Goal: Task Accomplishment & Management: Manage account settings

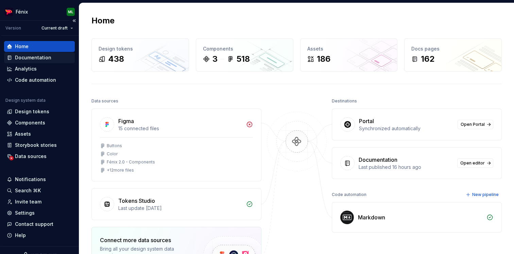
click at [31, 55] on div "Documentation" at bounding box center [33, 57] width 36 height 7
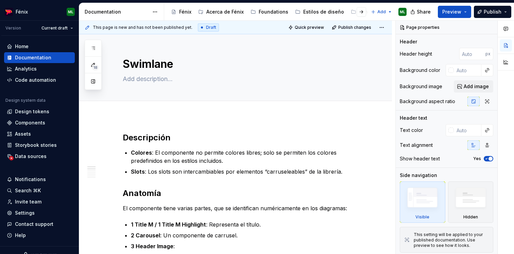
type textarea "*"
click at [135, 107] on span "Add tab" at bounding box center [139, 108] width 16 height 5
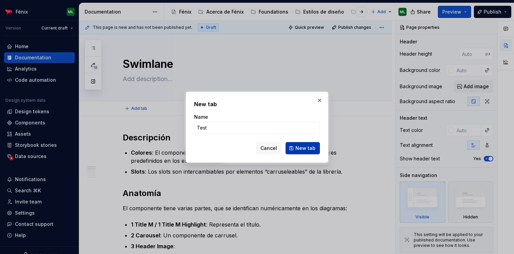
type input "Test"
click at [308, 153] on button "New tab" at bounding box center [302, 148] width 34 height 12
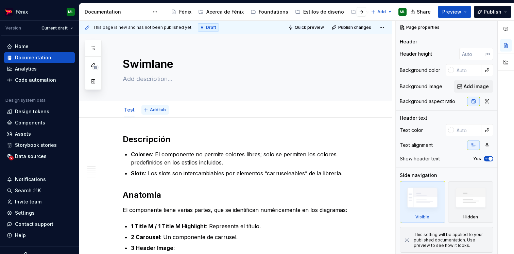
type textarea "*"
click at [150, 112] on span "Add tab" at bounding box center [158, 109] width 16 height 5
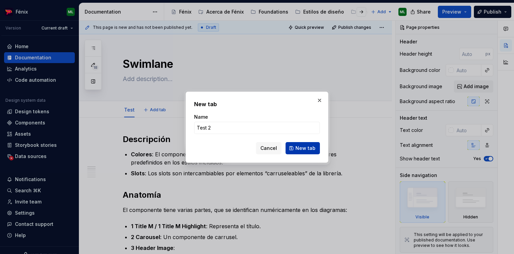
type input "Test 2"
click at [300, 146] on span "New tab" at bounding box center [305, 148] width 20 height 7
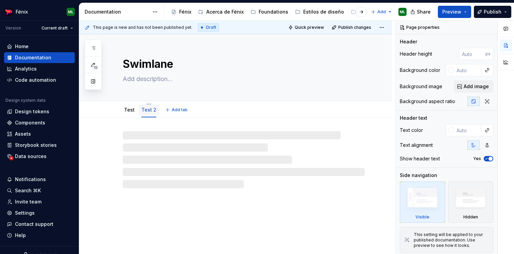
click at [144, 109] on link "Test 2" at bounding box center [148, 110] width 15 height 6
type textarea "*"
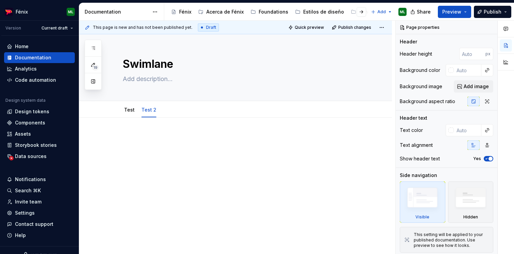
click at [155, 147] on div at bounding box center [244, 147] width 242 height 26
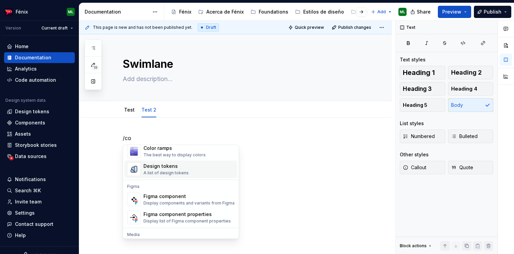
scroll to position [159, 0]
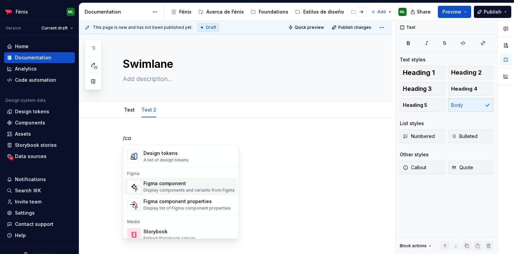
click at [152, 184] on div "Figma component" at bounding box center [188, 184] width 91 height 7
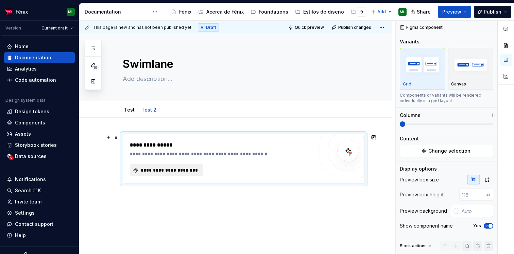
click at [160, 167] on span "**********" at bounding box center [169, 170] width 59 height 7
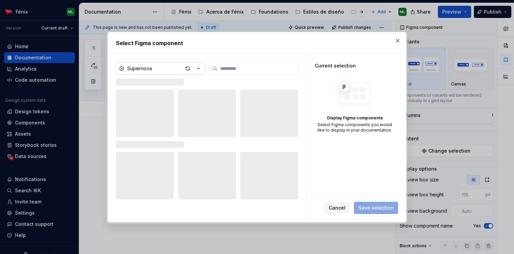
click at [198, 67] on icon "button" at bounding box center [198, 68] width 7 height 7
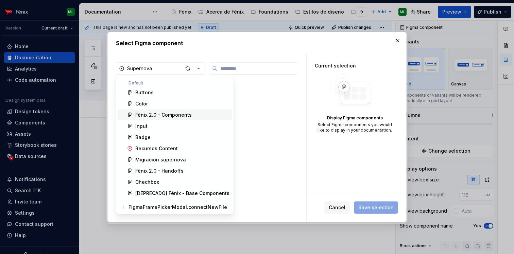
click at [161, 117] on div "Fénix 2.0 - Components" at bounding box center [163, 115] width 56 height 7
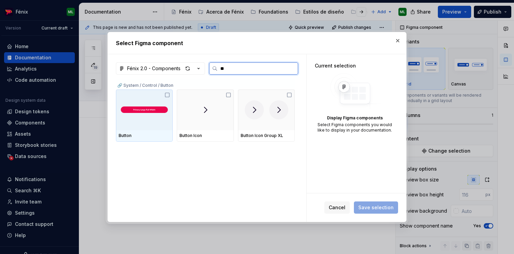
type input "***"
click at [149, 117] on img at bounding box center [144, 110] width 51 height 16
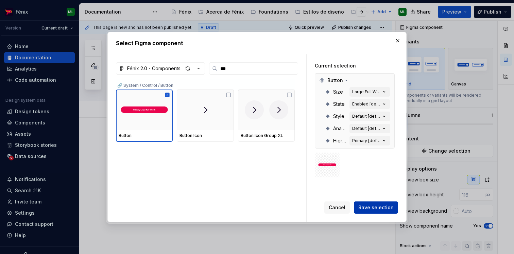
click at [371, 206] on span "Save selection" at bounding box center [375, 208] width 35 height 7
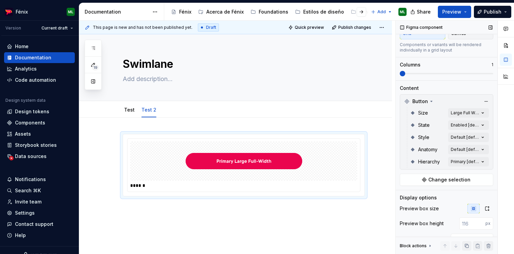
scroll to position [73, 0]
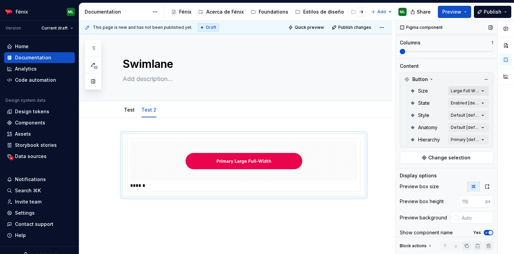
click at [472, 89] on div "Comments Open comments No comments yet Select ‘Comment’ from the block context …" at bounding box center [454, 138] width 118 height 234
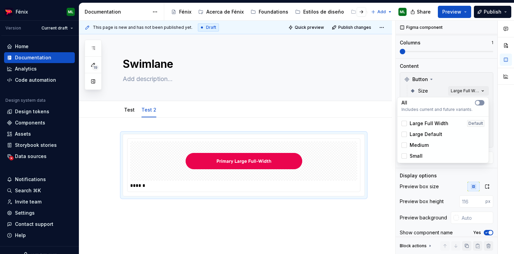
click at [477, 102] on span "button" at bounding box center [477, 103] width 4 height 4
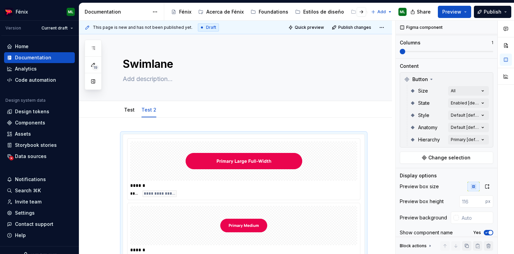
click at [463, 77] on div "Comments Open comments No comments yet Select ‘Comment’ from the block context …" at bounding box center [454, 138] width 118 height 234
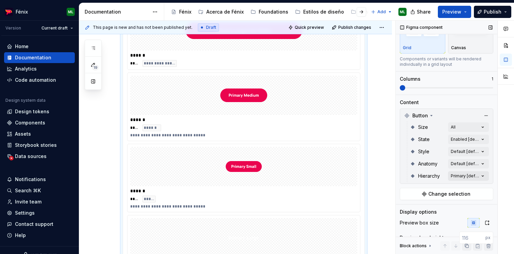
scroll to position [34, 0]
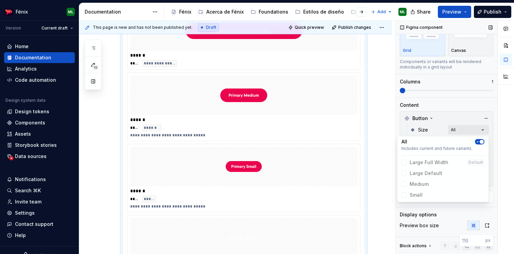
click at [472, 126] on div "Comments Open comments No comments yet Select ‘Comment’ from the block context …" at bounding box center [454, 138] width 118 height 234
click at [477, 143] on icon "button" at bounding box center [477, 142] width 5 height 4
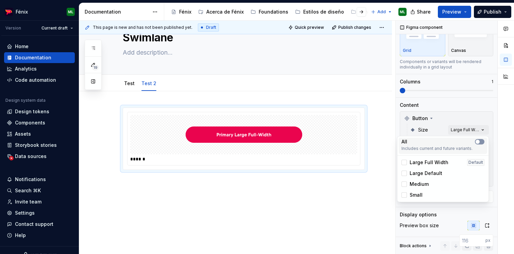
scroll to position [26, 0]
click at [402, 174] on div at bounding box center [403, 173] width 5 height 5
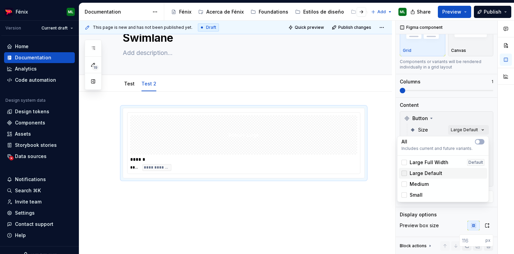
scroll to position [34, 0]
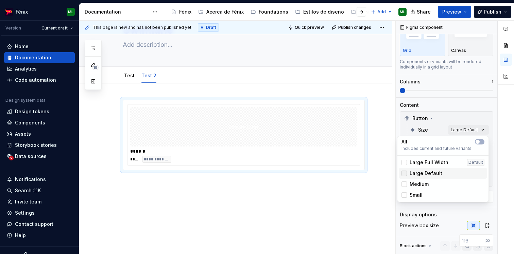
click at [403, 171] on div at bounding box center [403, 173] width 5 height 5
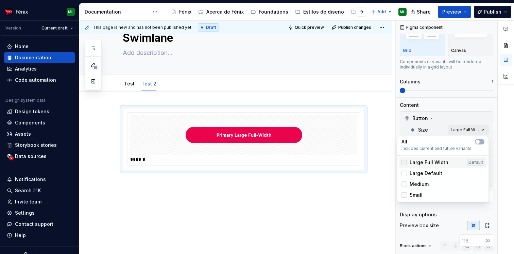
click at [402, 164] on div at bounding box center [403, 162] width 5 height 5
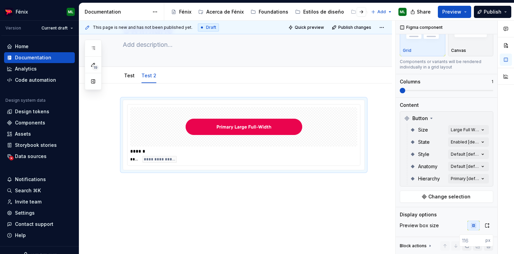
click at [350, 200] on html "Fénix ML Version Current draft Home Documentation Analytics Code automation Des…" at bounding box center [257, 127] width 514 height 254
click at [317, 26] on span "Quick preview" at bounding box center [309, 27] width 29 height 5
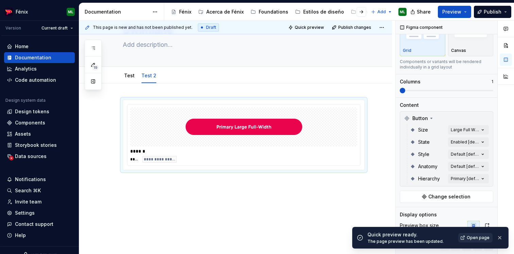
click at [473, 237] on span "Open page" at bounding box center [477, 237] width 23 height 5
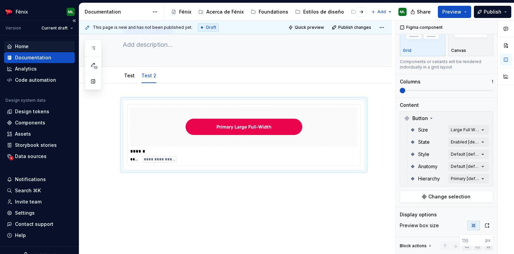
click at [21, 44] on div "Home" at bounding box center [22, 46] width 14 height 7
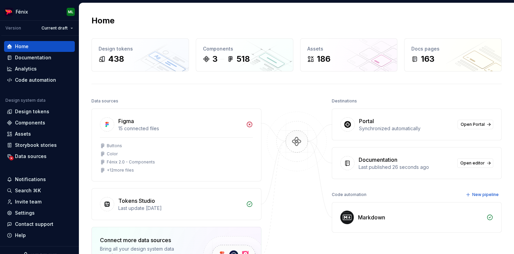
scroll to position [13, 0]
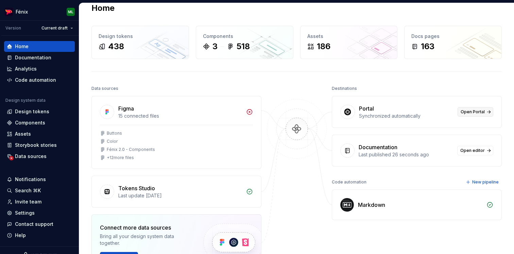
click at [479, 113] on span "Open Portal" at bounding box center [472, 111] width 24 height 5
click at [37, 57] on div "Documentation" at bounding box center [33, 57] width 36 height 7
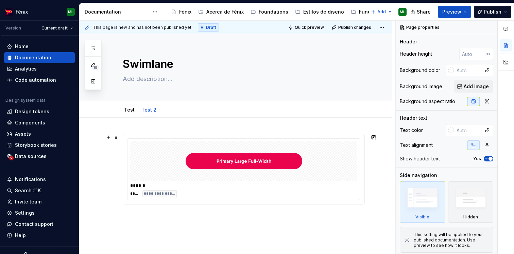
click at [161, 154] on div at bounding box center [243, 161] width 227 height 39
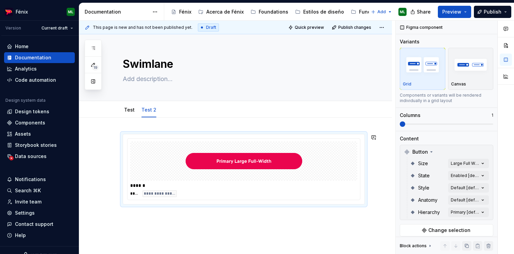
click at [241, 216] on div "**********" at bounding box center [235, 204] width 313 height 172
type textarea "*"
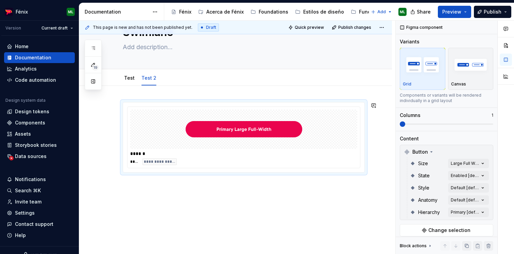
click at [253, 196] on div "**********" at bounding box center [235, 172] width 313 height 172
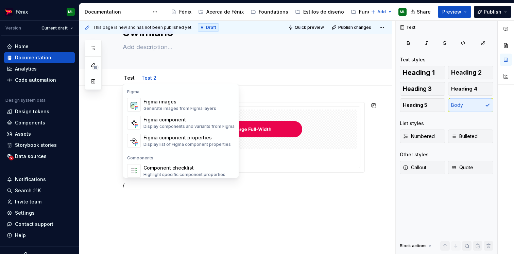
scroll to position [635, 0]
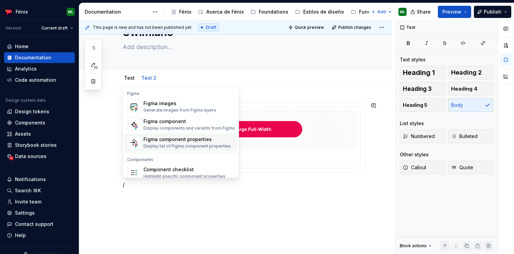
click at [161, 142] on div "Figma component properties" at bounding box center [186, 139] width 87 height 7
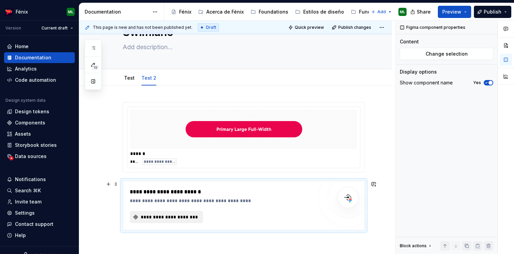
click at [167, 220] on span "**********" at bounding box center [169, 217] width 59 height 7
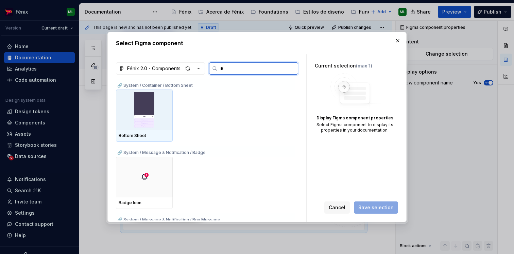
type input "**"
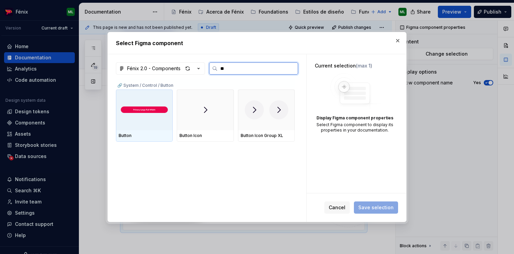
click at [143, 110] on img at bounding box center [144, 110] width 51 height 16
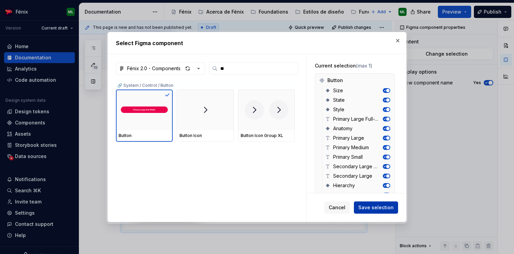
click at [380, 209] on span "Save selection" at bounding box center [375, 208] width 35 height 7
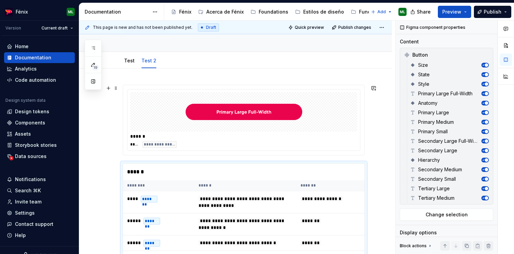
scroll to position [48, 0]
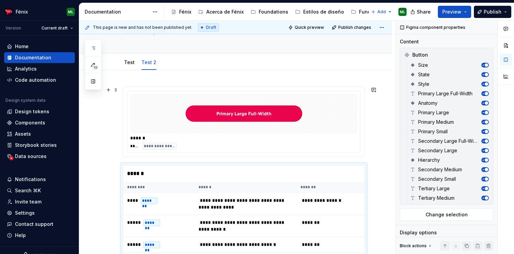
click at [277, 122] on img at bounding box center [243, 114] width 127 height 34
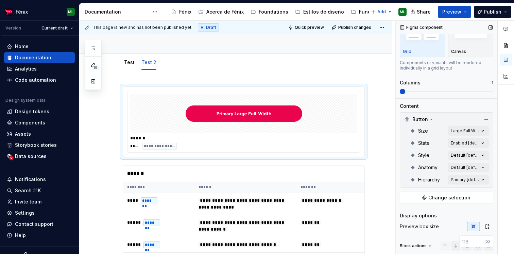
scroll to position [34, 0]
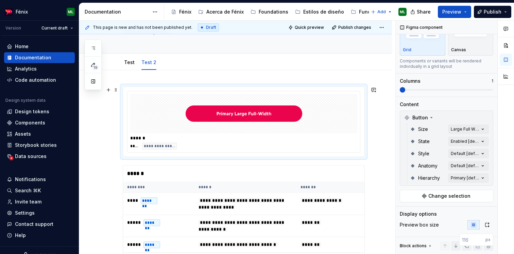
click at [337, 144] on div "**********" at bounding box center [243, 146] width 227 height 7
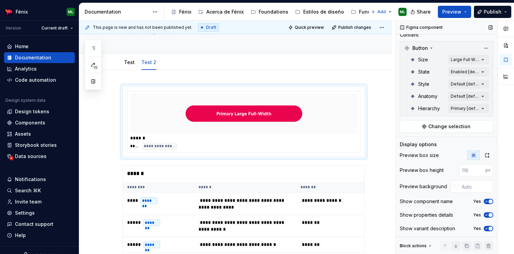
scroll to position [105, 0]
click at [67, 29] on html "Fénix ML Version Current draft Home Documentation Analytics Code automation Des…" at bounding box center [257, 127] width 514 height 254
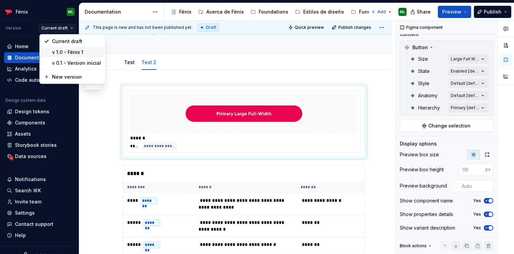
click at [68, 53] on div "v 1.0 - Fénix 1" at bounding box center [76, 52] width 49 height 7
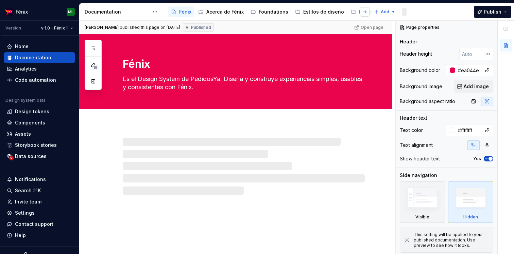
click at [363, 11] on button "button" at bounding box center [365, 12] width 10 height 10
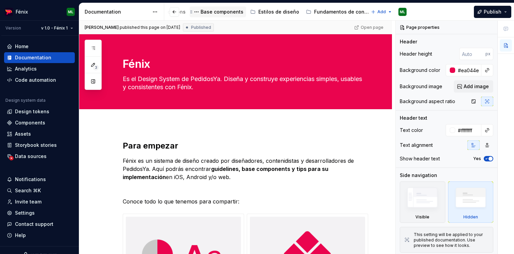
click at [215, 9] on div "Base components" at bounding box center [221, 11] width 43 height 7
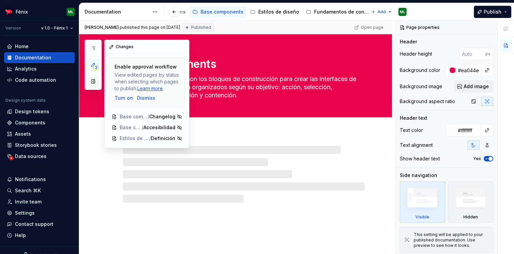
click at [90, 81] on button "button" at bounding box center [93, 81] width 12 height 12
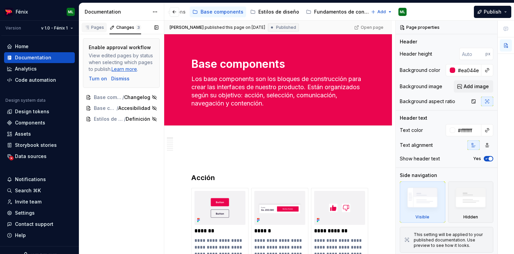
click at [95, 25] on div "Pages" at bounding box center [94, 27] width 20 height 5
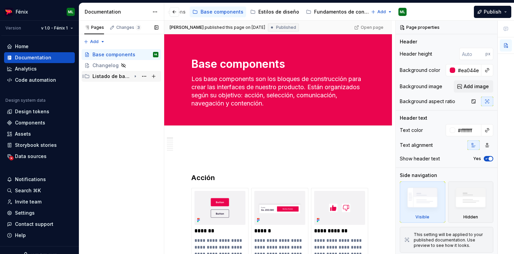
click at [136, 77] on icon "Page tree" at bounding box center [134, 76] width 5 height 5
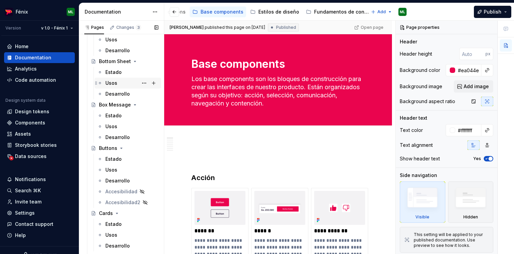
scroll to position [76, 0]
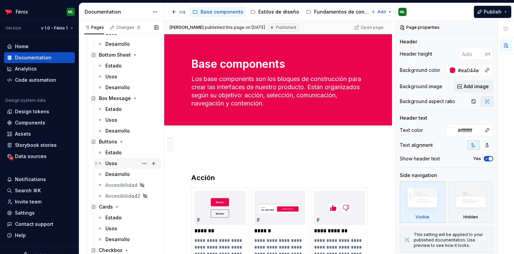
click at [113, 161] on div "Usos" at bounding box center [111, 163] width 12 height 7
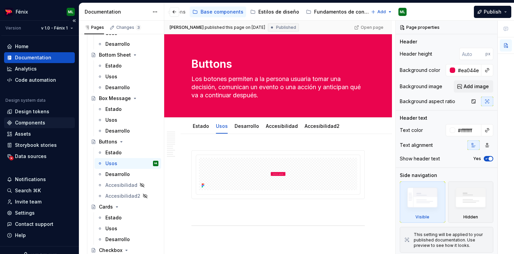
type textarea "*"
click at [36, 121] on div "Components" at bounding box center [30, 123] width 30 height 7
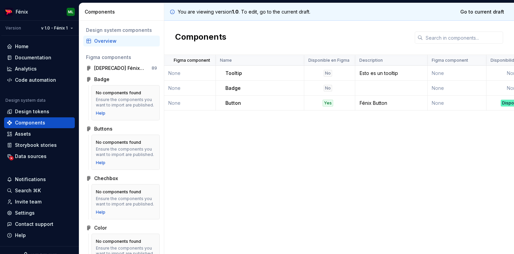
click at [172, 104] on td "None" at bounding box center [190, 103] width 52 height 15
click at [173, 104] on td "None" at bounding box center [190, 103] width 52 height 15
click at [99, 79] on div "Badge" at bounding box center [101, 79] width 15 height 7
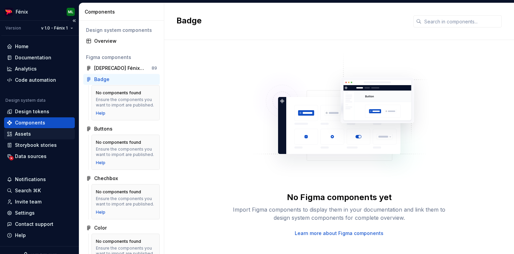
click at [29, 132] on div "Assets" at bounding box center [23, 134] width 16 height 7
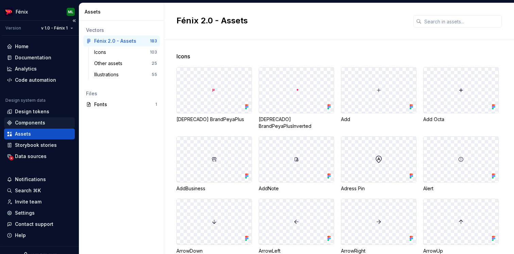
click at [25, 122] on div "Components" at bounding box center [30, 123] width 30 height 7
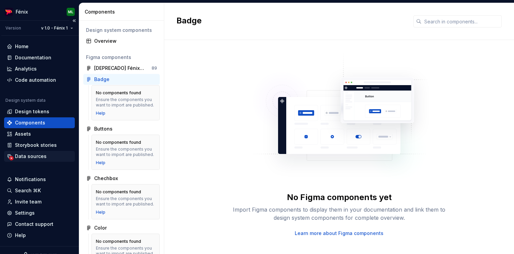
click at [36, 160] on div "Data sources" at bounding box center [31, 156] width 32 height 7
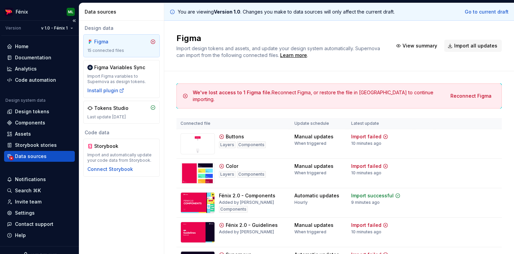
scroll to position [18, 0]
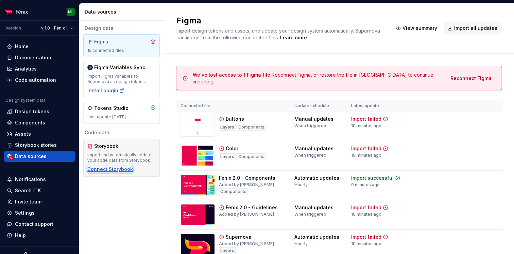
click at [112, 168] on div "Connect Storybook" at bounding box center [110, 169] width 46 height 7
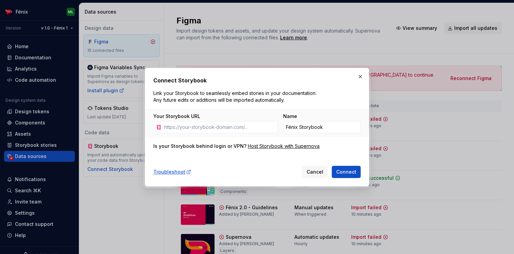
click at [179, 142] on div "Connect Storybook Link your Storybook to seamlessly embed stories in your docum…" at bounding box center [256, 127] width 207 height 102
click at [357, 74] on button "button" at bounding box center [360, 77] width 10 height 10
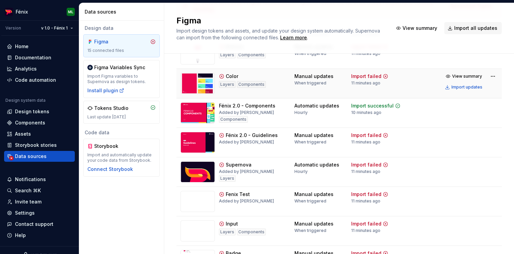
scroll to position [56, 0]
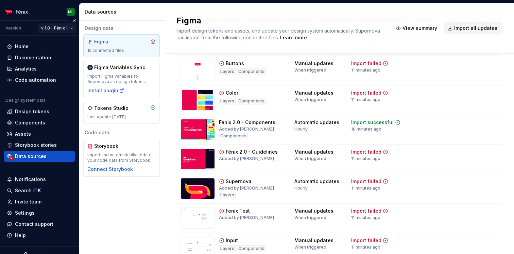
click at [70, 29] on html "Fénix ML Version v 1.0 - Fénix 1 Home Documentation Analytics Code automation D…" at bounding box center [257, 127] width 514 height 254
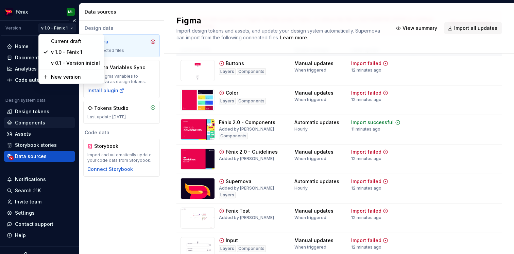
click at [47, 122] on html "Fénix ML Version v 1.0 - Fénix 1 Home Documentation Analytics Code automation D…" at bounding box center [257, 127] width 514 height 254
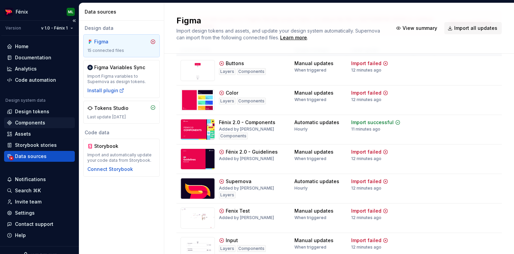
click at [36, 118] on div "Components" at bounding box center [39, 123] width 71 height 11
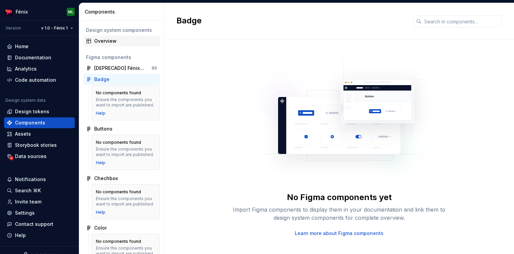
click at [113, 38] on div "Overview" at bounding box center [125, 41] width 63 height 7
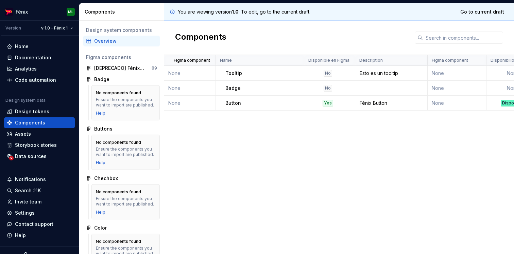
click at [198, 99] on td "None" at bounding box center [190, 103] width 52 height 15
click at [190, 84] on td "None" at bounding box center [190, 88] width 52 height 15
click at [185, 63] on p "Figma component" at bounding box center [192, 60] width 36 height 5
click at [183, 63] on p "Figma component" at bounding box center [192, 60] width 36 height 5
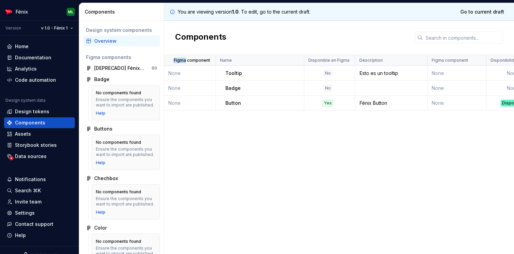
click at [183, 63] on p "Figma component" at bounding box center [192, 60] width 36 height 5
click at [180, 96] on td "None" at bounding box center [190, 103] width 52 height 15
click at [180, 101] on td "None" at bounding box center [190, 103] width 52 height 15
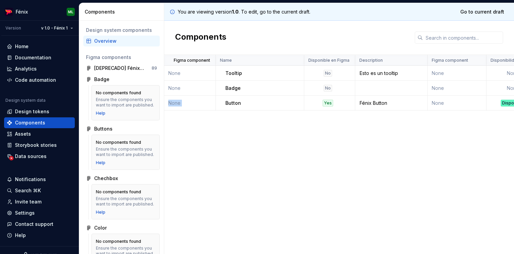
click at [180, 101] on td "None" at bounding box center [190, 103] width 52 height 15
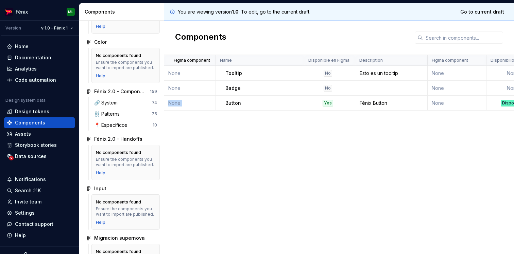
scroll to position [184, 0]
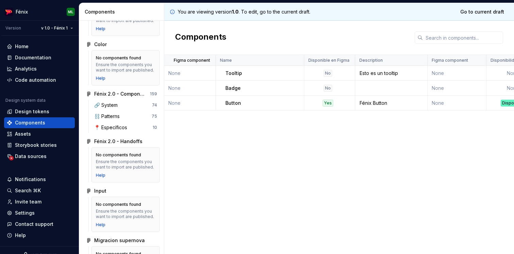
click at [256, 38] on div "Components" at bounding box center [339, 38] width 350 height 34
drag, startPoint x: 188, startPoint y: 13, endPoint x: 311, endPoint y: 15, distance: 122.3
click at [309, 15] on div "You are viewing version 1.0 . To edit, go to the current draft. Go to current d…" at bounding box center [339, 12] width 350 height 18
click at [305, 12] on p "You are viewing version 1.0 . To edit, go to the current draft." at bounding box center [244, 11] width 132 height 7
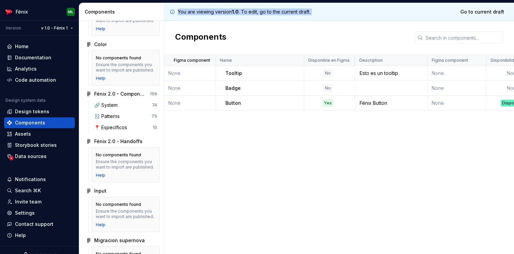
click at [305, 12] on p "You are viewing version 1.0 . To edit, go to the current draft." at bounding box center [244, 11] width 132 height 7
click at [71, 27] on html "Fénix ML Version v 1.0 - Fénix 1 Home Documentation Analytics Code automation D…" at bounding box center [257, 127] width 514 height 254
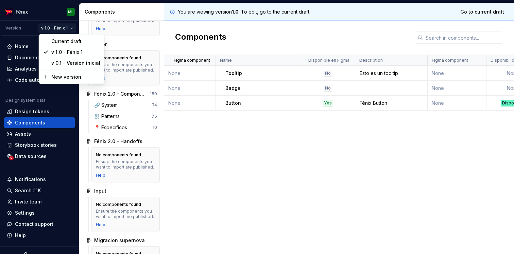
click at [191, 36] on html "Fénix ML Version v 1.0 - Fénix 1 Home Documentation Analytics Code automation D…" at bounding box center [257, 127] width 514 height 254
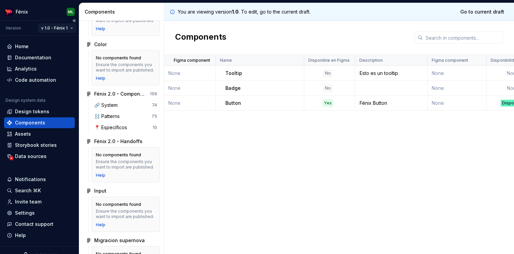
click at [71, 27] on html "Fénix ML Version v 1.0 - Fénix 1 Home Documentation Analytics Code automation D…" at bounding box center [257, 127] width 514 height 254
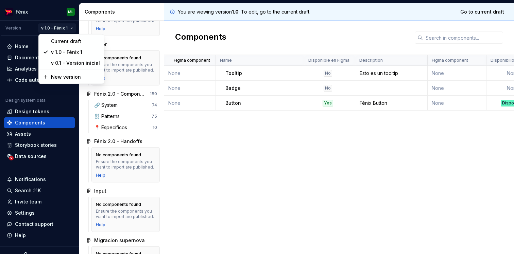
click at [222, 163] on html "Fénix ML Version v 1.0 - Fénix 1 Home Documentation Analytics Code automation D…" at bounding box center [257, 127] width 514 height 254
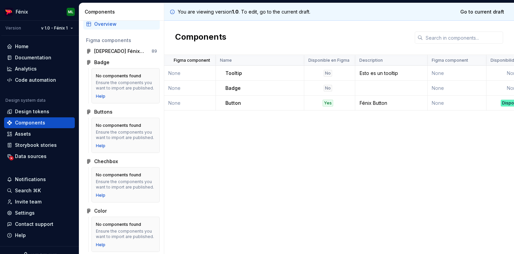
scroll to position [0, 0]
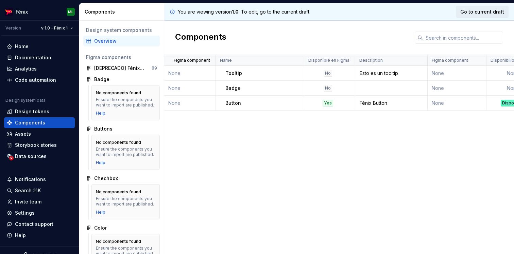
click at [482, 9] on span "Go to current draft" at bounding box center [482, 11] width 44 height 7
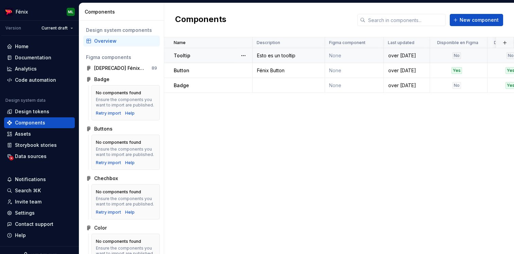
click at [333, 58] on td "None" at bounding box center [354, 55] width 59 height 15
click at [335, 57] on td "None" at bounding box center [354, 55] width 59 height 15
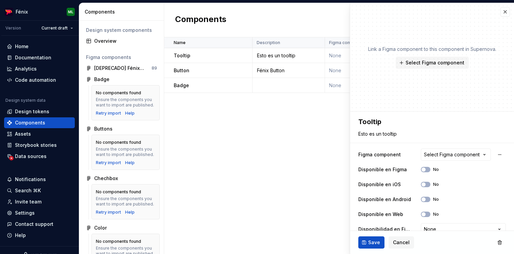
click at [408, 75] on div "Link a Figma component to this component in Supernova. Select Figma component" at bounding box center [432, 57] width 164 height 109
click at [285, 110] on div "Name Description Figma component Last updated Disponible en Figma Disponible en…" at bounding box center [339, 145] width 350 height 217
click at [506, 15] on button "button" at bounding box center [505, 12] width 10 height 10
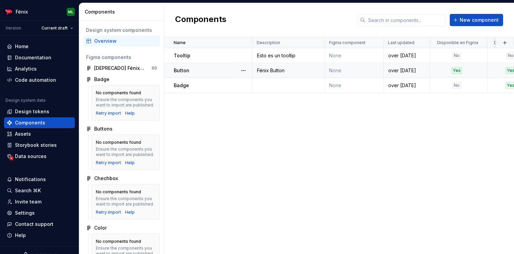
click at [337, 68] on td "None" at bounding box center [354, 70] width 59 height 15
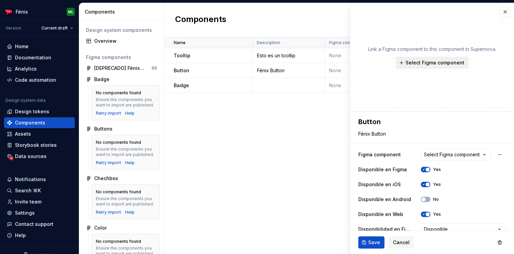
click at [439, 64] on span "Select Figma component" at bounding box center [434, 62] width 59 height 7
type textarea "*"
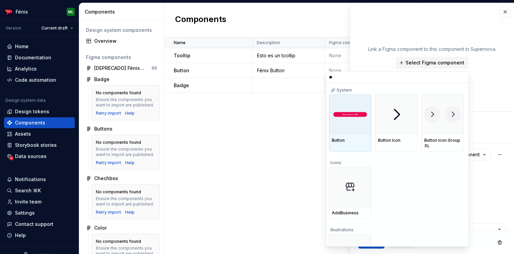
type input "***"
click at [346, 114] on img at bounding box center [350, 114] width 37 height 5
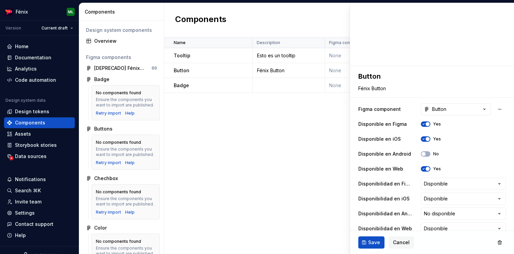
scroll to position [47, 0]
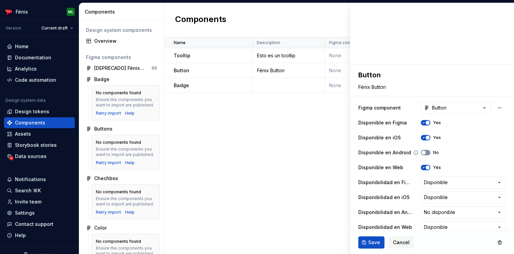
click at [423, 153] on span "button" at bounding box center [423, 153] width 4 height 4
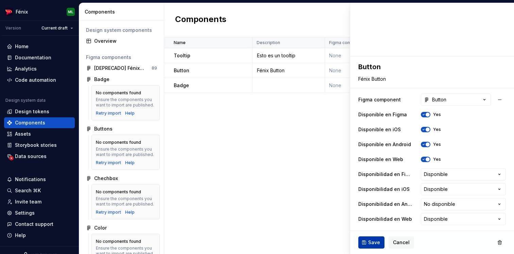
type textarea "*"
click at [435, 206] on html "Fénix ML Version Current draft Home Documentation Analytics Code automation Des…" at bounding box center [257, 127] width 514 height 254
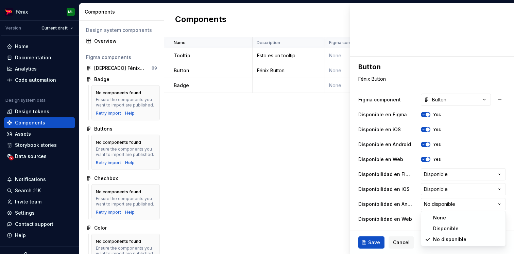
select select "**********"
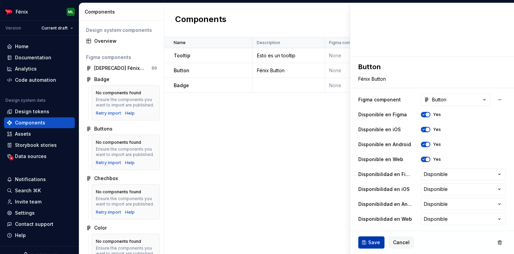
click at [370, 242] on span "Save" at bounding box center [374, 243] width 12 height 7
type textarea "*"
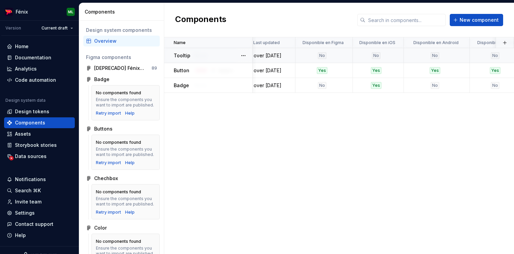
scroll to position [0, 129]
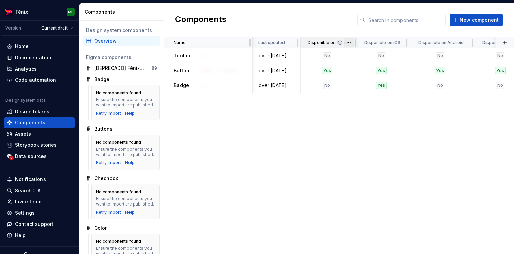
click at [348, 41] on html "Fénix ML Version Current draft Home Documentation Analytics Code automation Des…" at bounding box center [257, 127] width 514 height 254
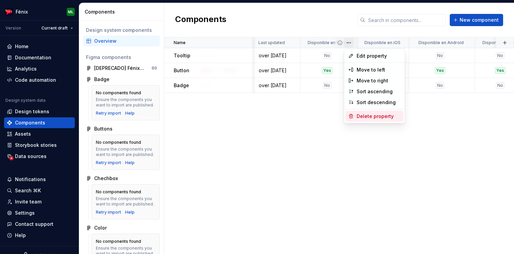
click at [357, 119] on div "Delete property" at bounding box center [378, 116] width 44 height 7
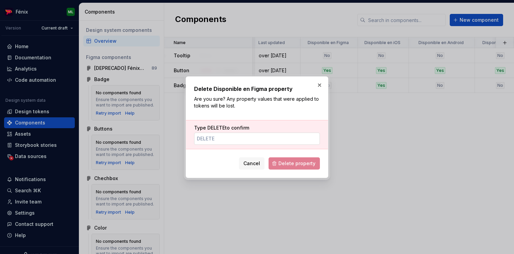
click at [264, 138] on input "Type DELETE to confirm" at bounding box center [257, 139] width 126 height 12
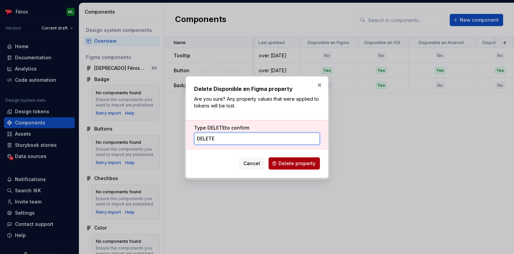
type input "DELETE"
click at [289, 163] on span "Delete property" at bounding box center [296, 163] width 37 height 7
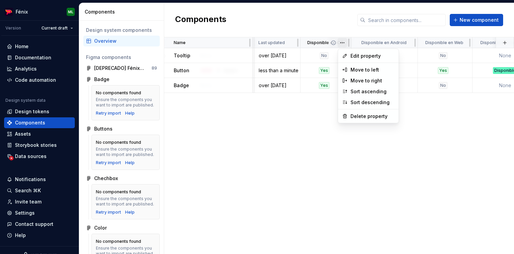
click at [344, 42] on html "Fénix ML Version Current draft Home Documentation Analytics Code automation Des…" at bounding box center [257, 127] width 514 height 254
click at [352, 117] on div "Delete property" at bounding box center [372, 116] width 44 height 7
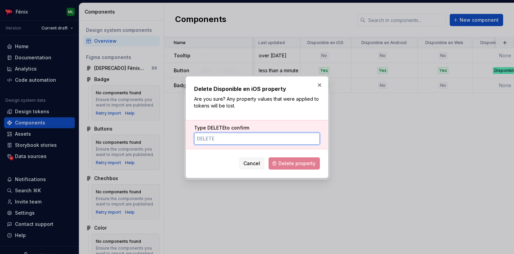
click at [256, 138] on input "Type DELETE to confirm" at bounding box center [257, 139] width 126 height 12
type input "DELETE"
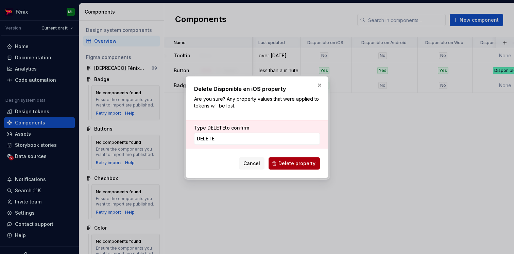
click at [286, 162] on span "Delete property" at bounding box center [296, 163] width 37 height 7
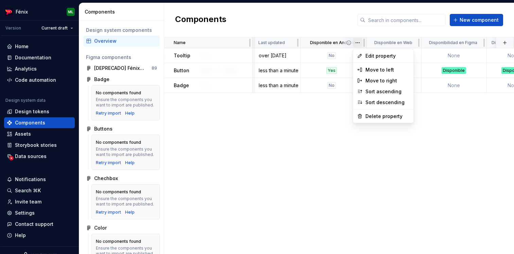
click at [358, 43] on html "Fénix ML Version Current draft Home Documentation Analytics Code automation Des…" at bounding box center [257, 127] width 514 height 254
click at [370, 116] on div "Delete property" at bounding box center [387, 116] width 44 height 7
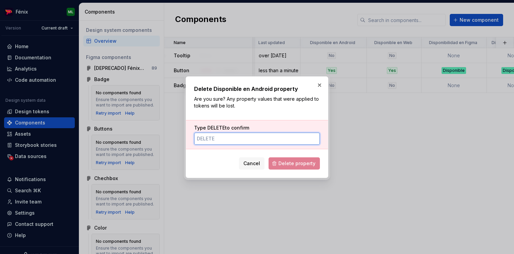
click at [290, 138] on input "Type DELETE to confirm" at bounding box center [257, 139] width 126 height 12
type input "DELETE"
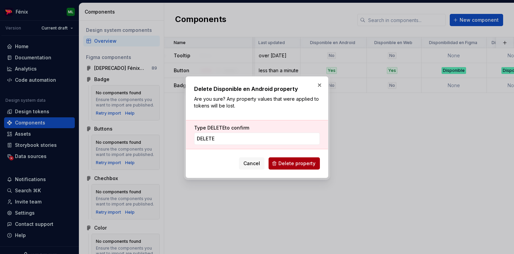
click at [298, 164] on span "Delete property" at bounding box center [296, 163] width 37 height 7
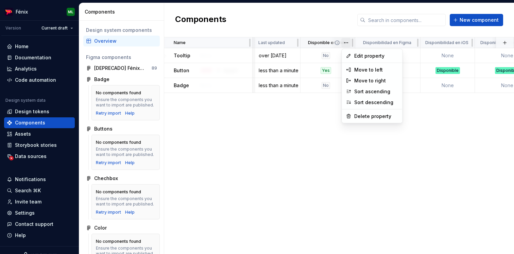
click at [347, 43] on html "Fénix ML Version Current draft Home Documentation Analytics Code automation Des…" at bounding box center [257, 127] width 514 height 254
click at [384, 117] on div "Delete property" at bounding box center [376, 116] width 44 height 7
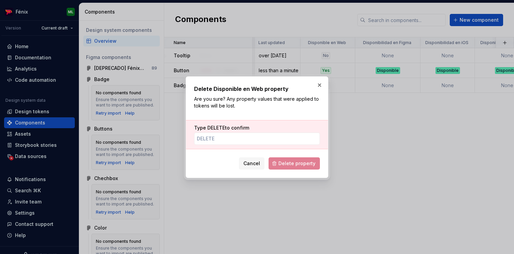
click at [275, 146] on div "Type DELETE to confirm" at bounding box center [257, 134] width 142 height 29
click at [282, 142] on input "Type DELETE to confirm" at bounding box center [257, 139] width 126 height 12
click at [289, 166] on span "Delete property" at bounding box center [293, 164] width 51 height 12
click at [286, 131] on div "Type DELETE to confirm" at bounding box center [257, 135] width 126 height 20
click at [280, 135] on input "Type DELETE to confirm" at bounding box center [257, 139] width 126 height 12
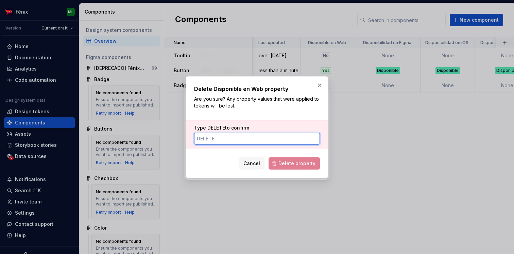
click at [252, 143] on input "Type DELETE to confirm" at bounding box center [257, 139] width 126 height 12
click at [238, 138] on input "Type DELETE to confirm" at bounding box center [257, 139] width 126 height 12
type input "DELETE"
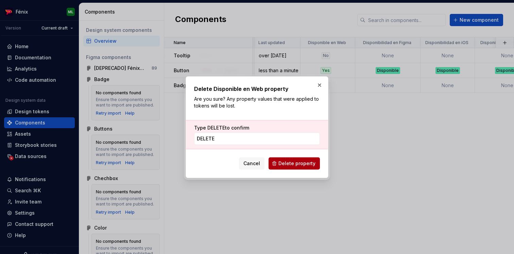
click at [295, 159] on button "Delete property" at bounding box center [293, 164] width 51 height 12
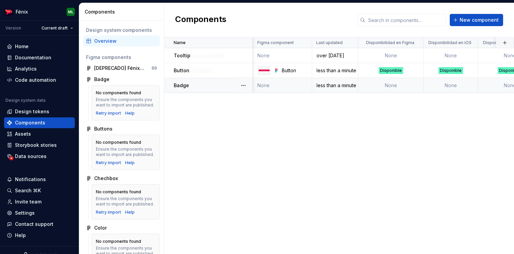
scroll to position [0, 0]
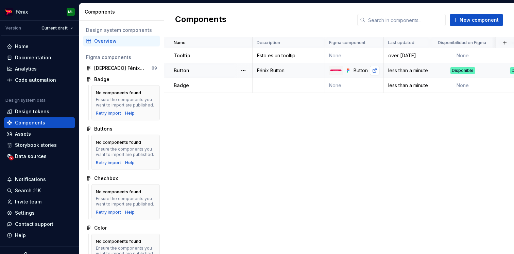
click at [375, 69] on link at bounding box center [375, 71] width 10 height 10
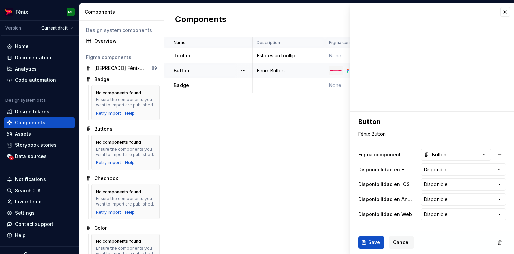
click at [207, 134] on div "Name Description Figma component Last updated Disponibilidad en Figma Disponibi…" at bounding box center [339, 145] width 350 height 217
click at [366, 243] on button "Save" at bounding box center [371, 243] width 26 height 12
type textarea "*"
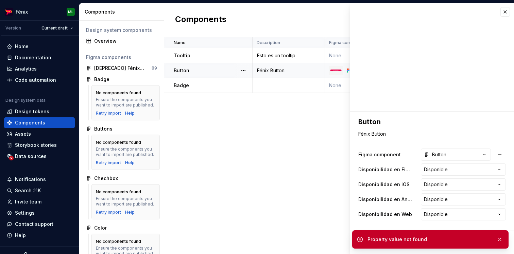
click at [298, 162] on div "Name Description Figma component Last updated Disponibilidad en Figma Disponibi…" at bounding box center [339, 145] width 350 height 217
click at [503, 12] on button "button" at bounding box center [505, 12] width 10 height 10
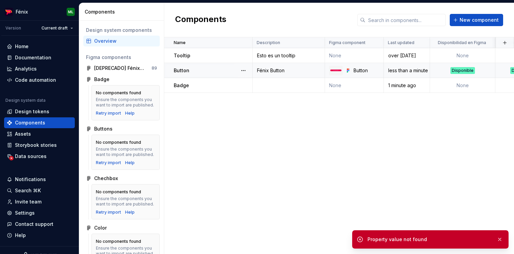
click at [329, 155] on div "Name Description Figma component Last updated Disponibilidad en Figma Disponibi…" at bounding box center [339, 145] width 350 height 217
click at [501, 238] on button "button" at bounding box center [499, 240] width 9 height 10
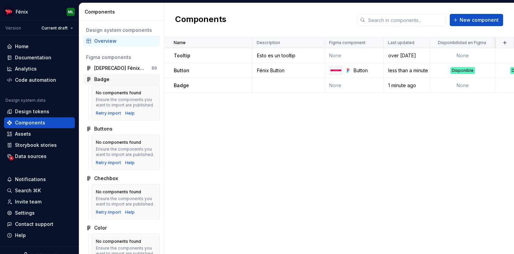
click at [155, 79] on div "Badge" at bounding box center [125, 79] width 63 height 7
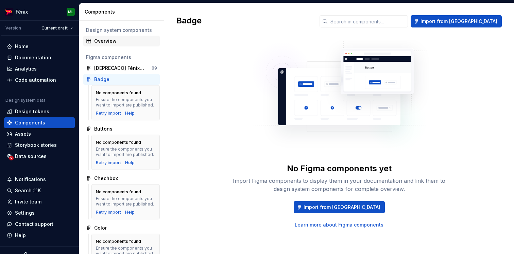
click at [131, 45] on div "Overview" at bounding box center [121, 41] width 76 height 11
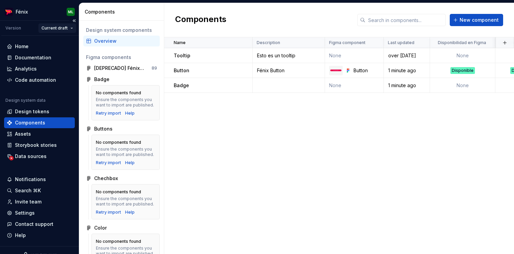
click at [71, 28] on html "Fénix ML Version Current draft Home Documentation Analytics Code automation Des…" at bounding box center [257, 127] width 514 height 254
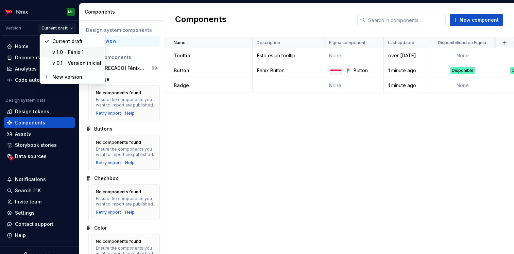
click at [62, 54] on div "v 1.0 - Fénix 1" at bounding box center [76, 52] width 49 height 7
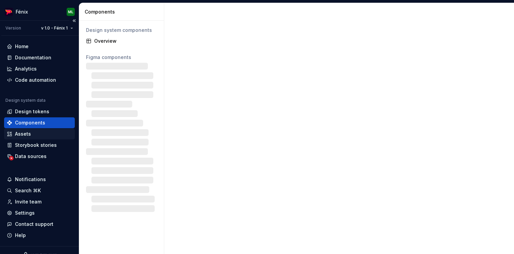
scroll to position [10, 0]
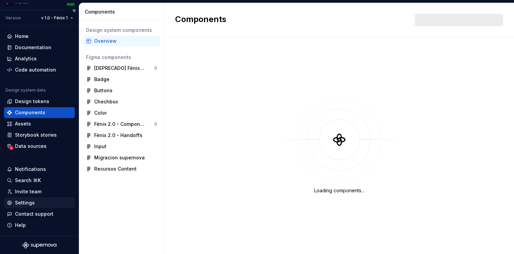
click at [23, 201] on div "Settings" at bounding box center [25, 203] width 20 height 7
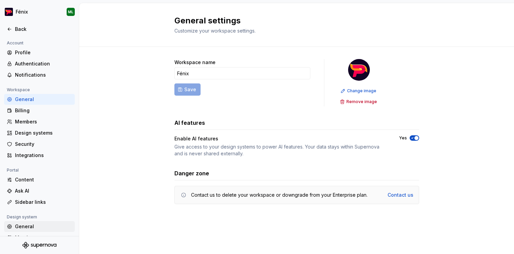
click at [30, 226] on div "General" at bounding box center [43, 227] width 57 height 7
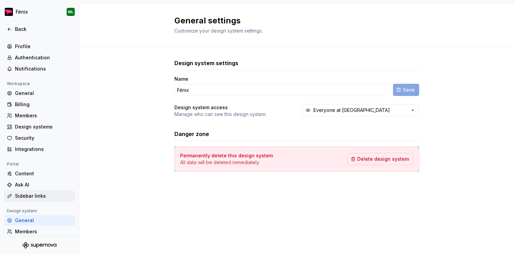
scroll to position [2, 0]
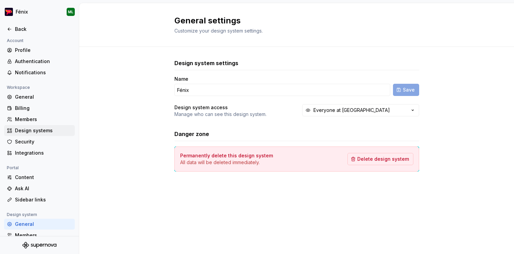
click at [53, 130] on div "Design systems" at bounding box center [43, 130] width 57 height 7
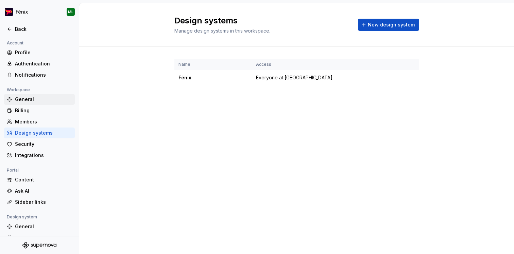
click at [51, 95] on div "General" at bounding box center [39, 99] width 71 height 11
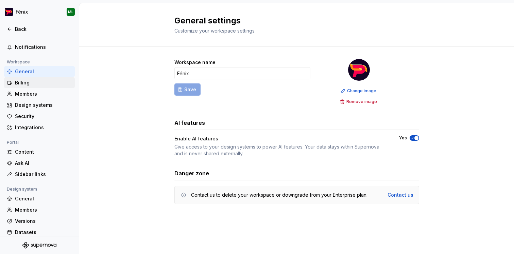
scroll to position [45, 0]
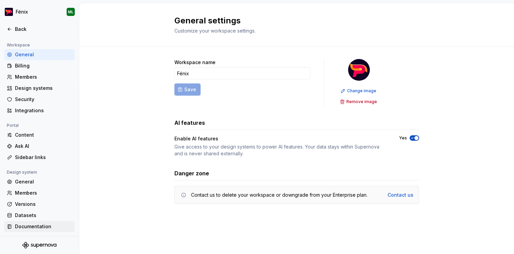
click at [21, 227] on div "Documentation" at bounding box center [43, 227] width 57 height 7
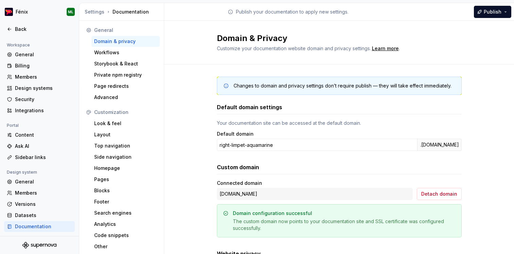
click at [176, 124] on div "Changes to domain and privacy settings don’t require publish — they will take e…" at bounding box center [339, 203] width 350 height 276
click at [118, 145] on div "Top navigation" at bounding box center [125, 146] width 63 height 7
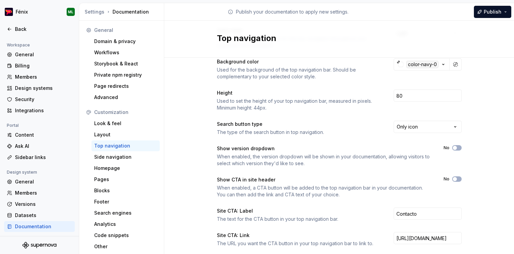
scroll to position [45, 0]
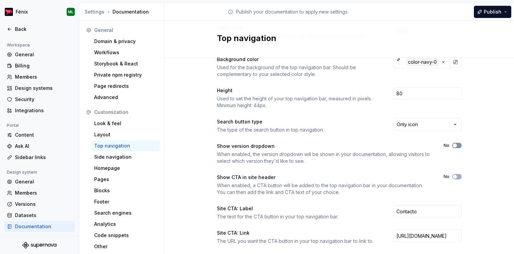
click at [455, 145] on span "button" at bounding box center [455, 146] width 4 height 4
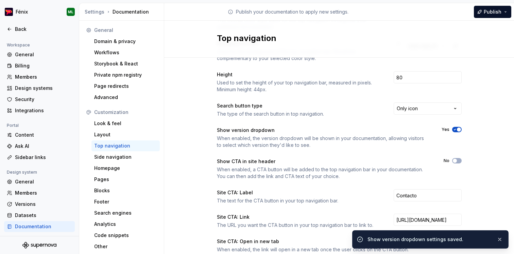
scroll to position [114, 0]
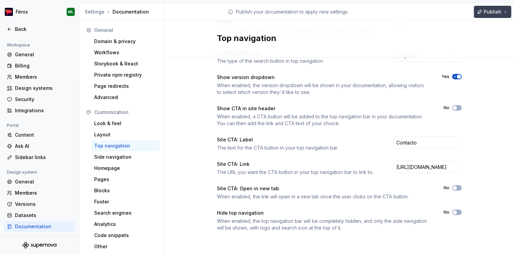
click at [505, 10] on button "Publish" at bounding box center [492, 12] width 37 height 12
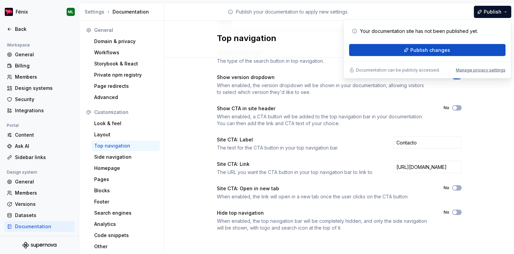
click at [486, 106] on div "Color style The overall color style used for the top navigation throughout your…" at bounding box center [339, 101] width 350 height 314
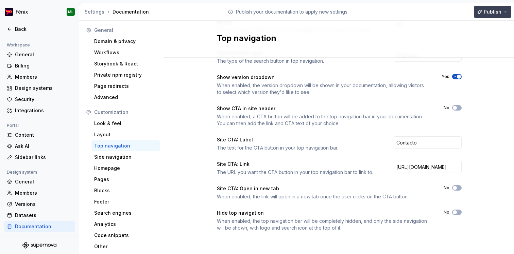
click at [499, 14] on span "Publish" at bounding box center [492, 11] width 18 height 7
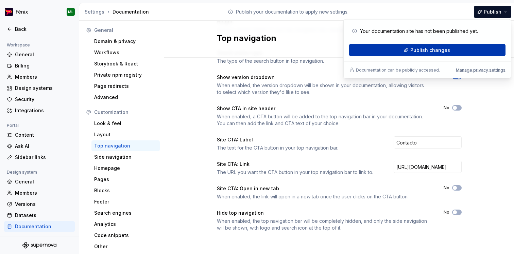
click at [438, 49] on span "Publish changes" at bounding box center [430, 50] width 40 height 7
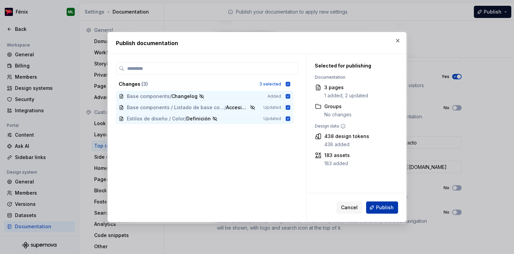
click at [376, 208] on button "Publish" at bounding box center [382, 208] width 32 height 12
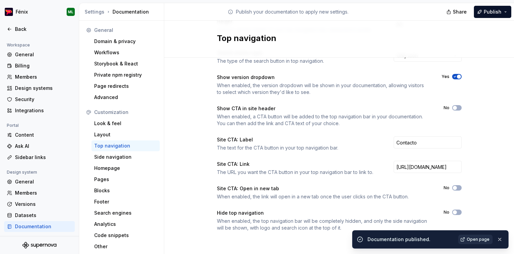
click at [473, 238] on span "Open page" at bounding box center [477, 239] width 23 height 5
